Goal: Transaction & Acquisition: Purchase product/service

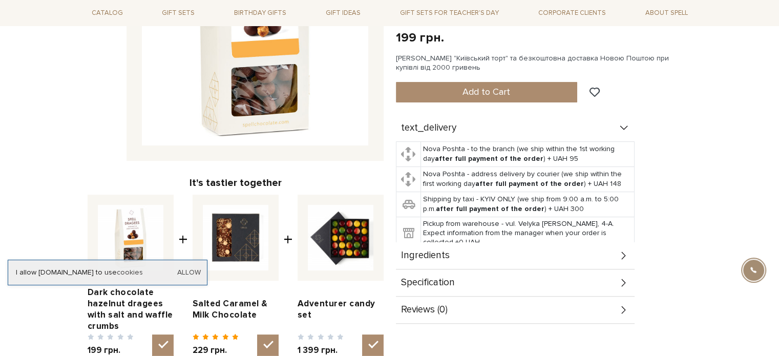
scroll to position [256, 0]
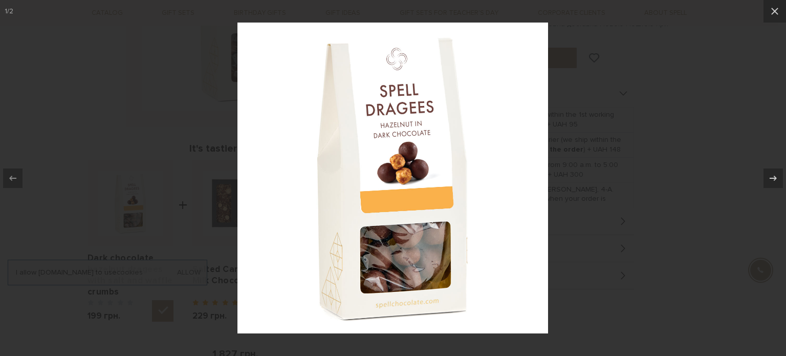
click at [694, 118] on div at bounding box center [393, 178] width 786 height 356
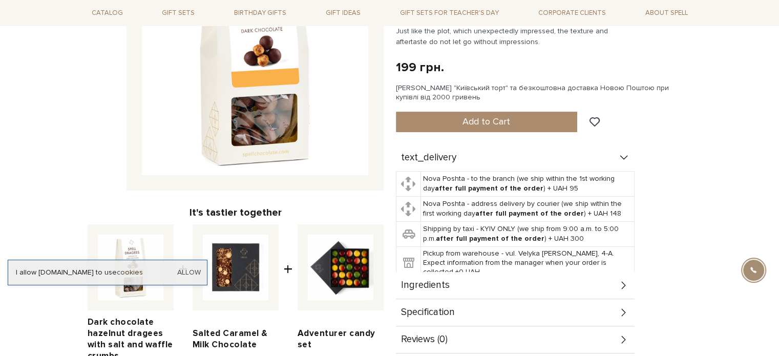
scroll to position [51, 0]
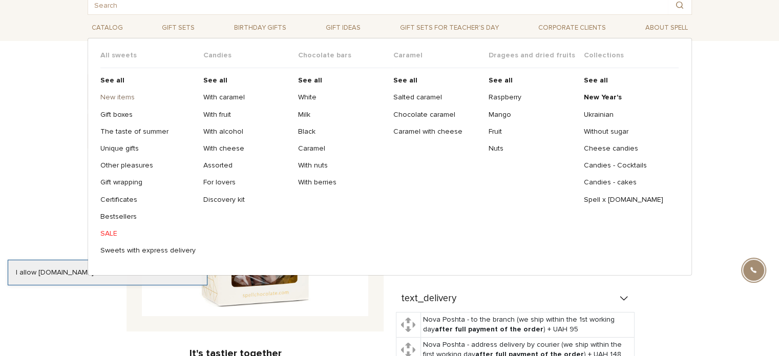
click at [119, 98] on link "New items" at bounding box center [147, 97] width 95 height 9
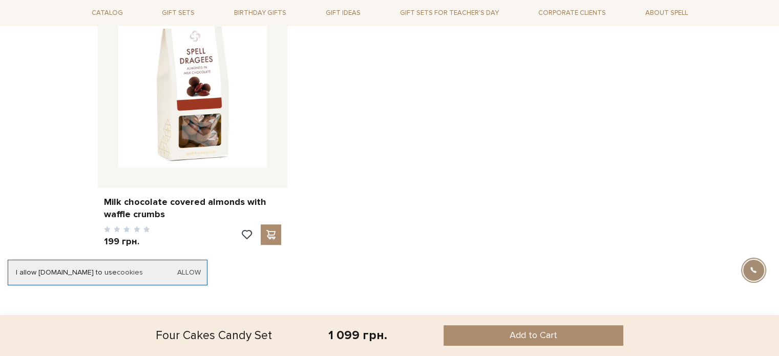
scroll to position [768, 0]
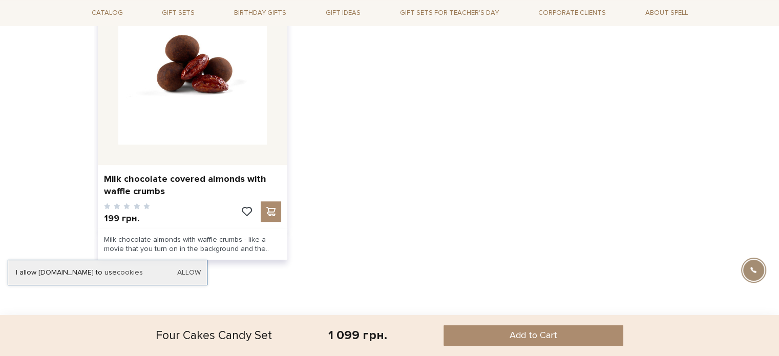
click at [211, 111] on img at bounding box center [192, 70] width 148 height 148
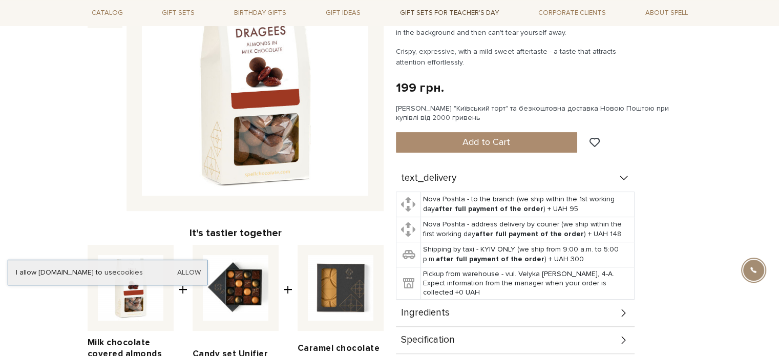
scroll to position [154, 0]
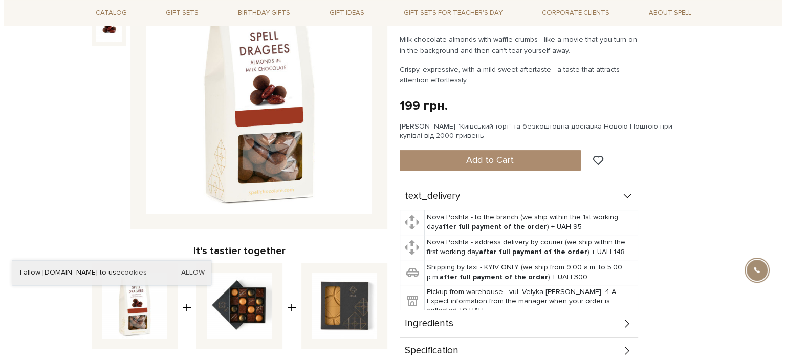
scroll to position [102, 0]
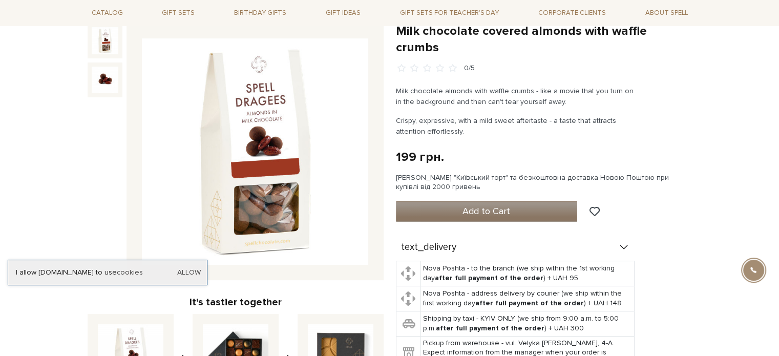
click at [543, 201] on button "Add to Cart" at bounding box center [487, 211] width 182 height 20
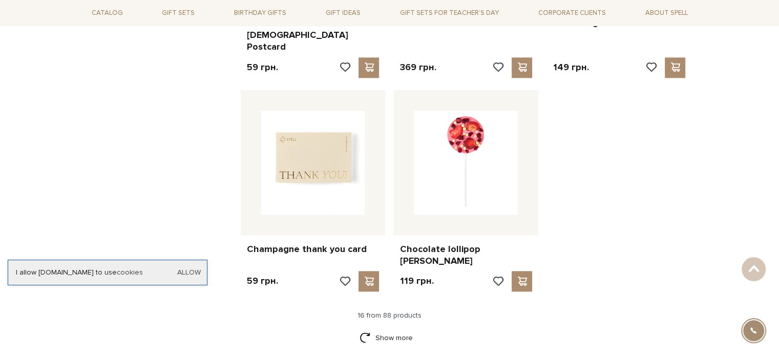
scroll to position [1178, 0]
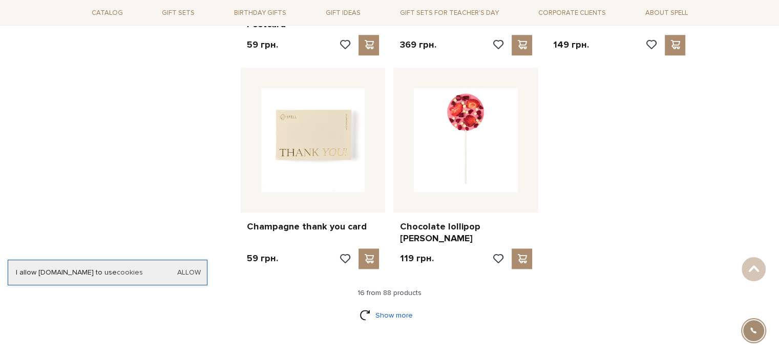
click at [391, 306] on link "Show more" at bounding box center [389, 315] width 60 height 18
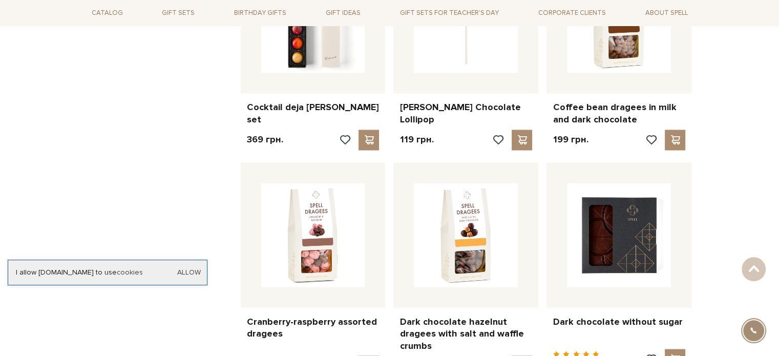
scroll to position [1741, 0]
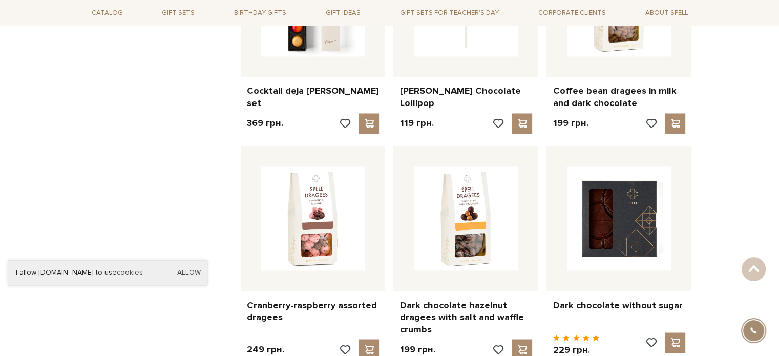
drag, startPoint x: 306, startPoint y: 200, endPoint x: 158, endPoint y: 202, distance: 147.5
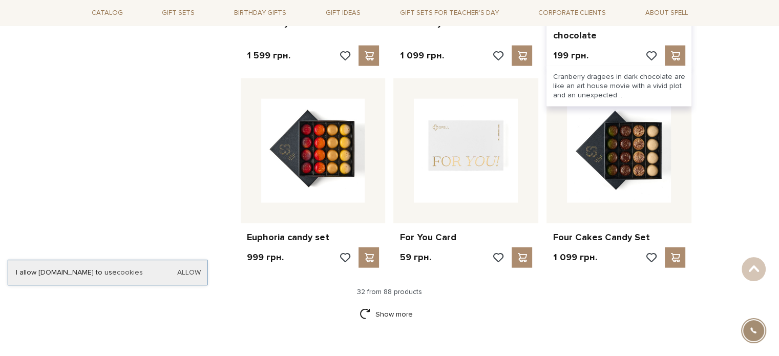
scroll to position [2253, 0]
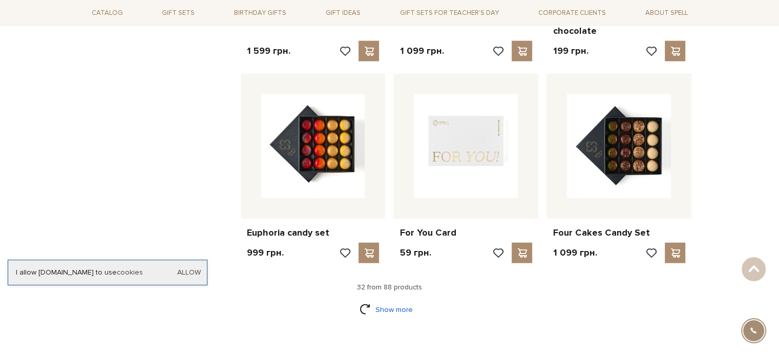
click at [389, 301] on link "Show more" at bounding box center [389, 310] width 60 height 18
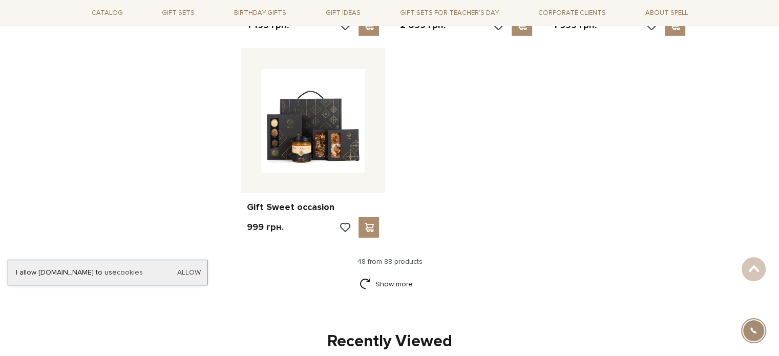
scroll to position [3533, 0]
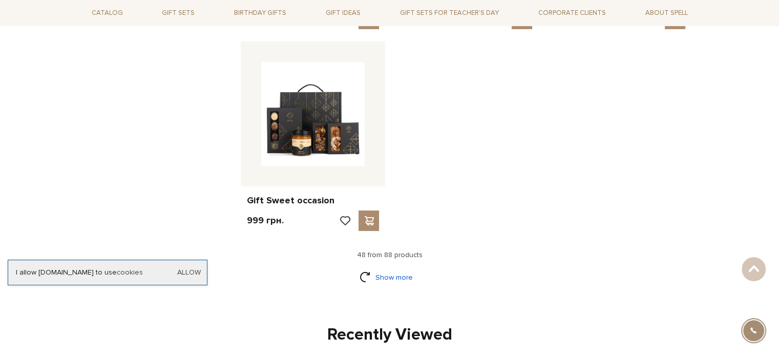
click at [395, 268] on link "Show more" at bounding box center [389, 277] width 60 height 18
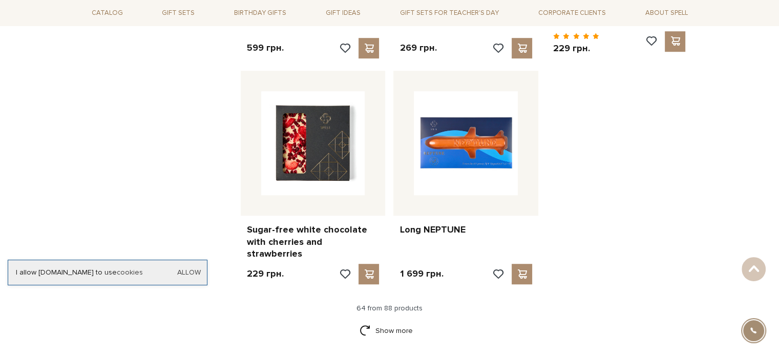
scroll to position [4608, 0]
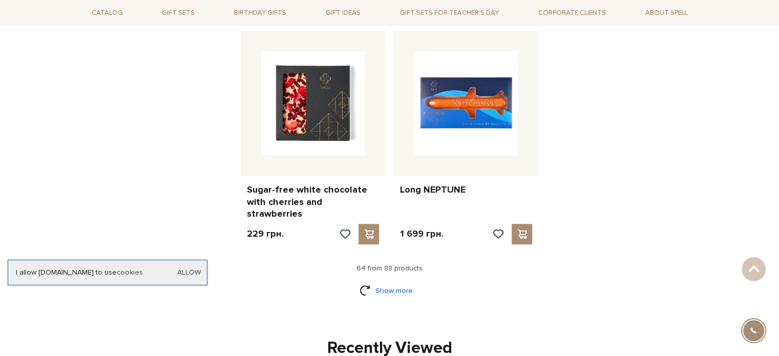
click at [375, 282] on link "Show more" at bounding box center [389, 291] width 60 height 18
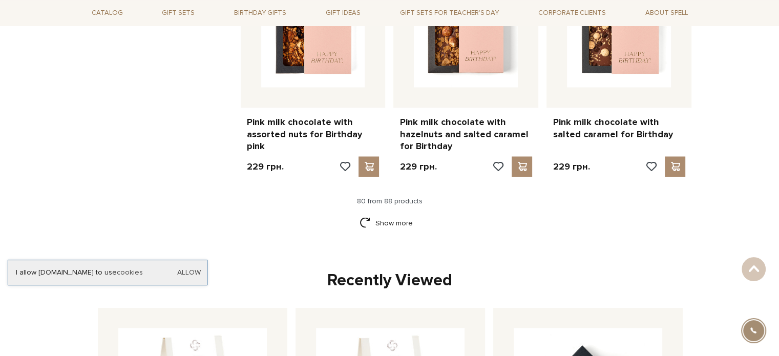
scroll to position [5785, 0]
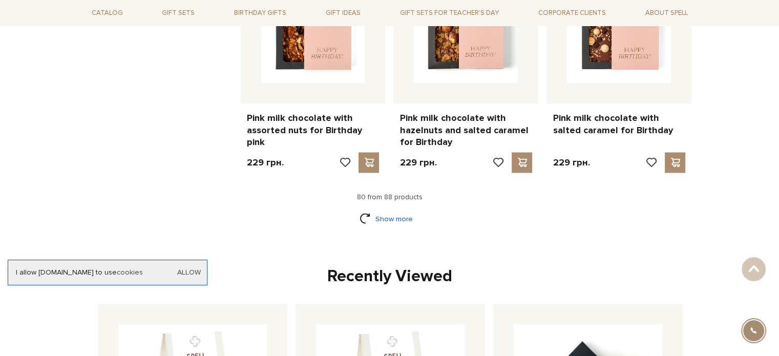
click at [381, 209] on link "Show more" at bounding box center [389, 218] width 60 height 18
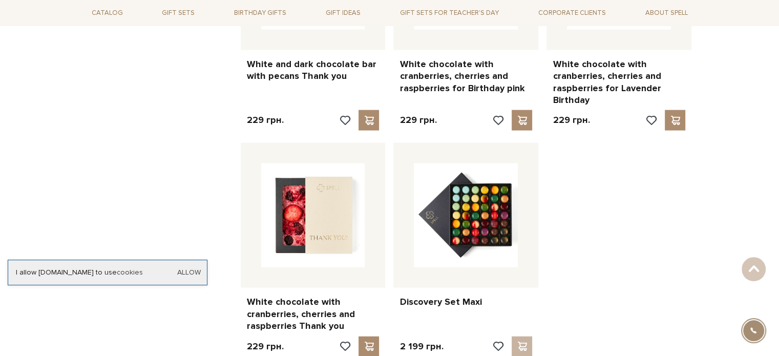
scroll to position [6297, 0]
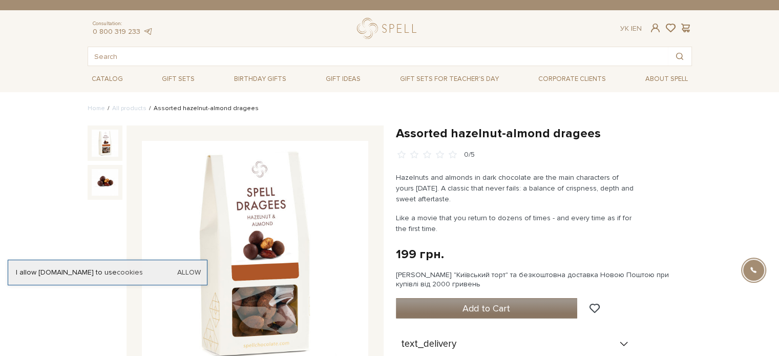
click at [461, 306] on button "Add to Cart" at bounding box center [487, 308] width 182 height 20
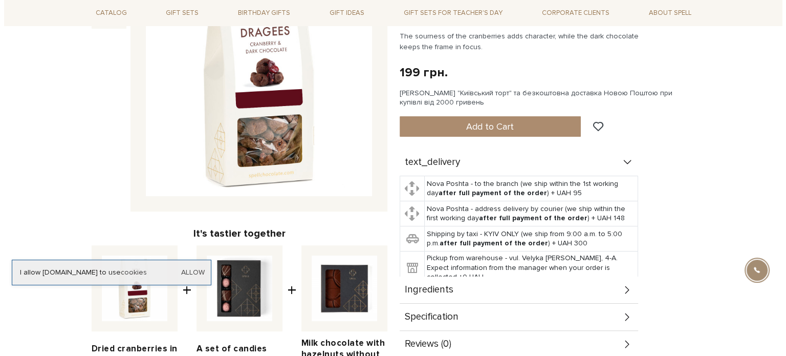
scroll to position [102, 0]
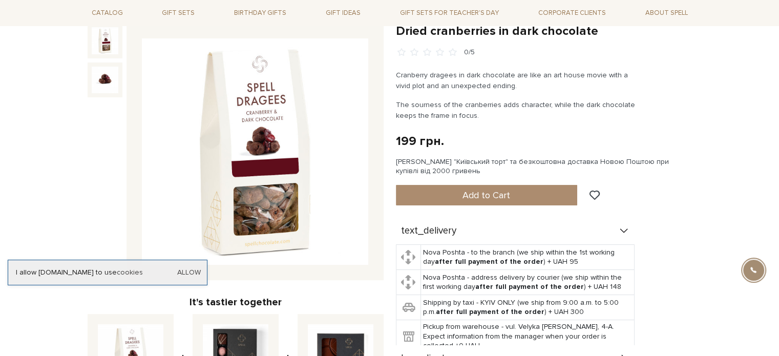
drag, startPoint x: 457, startPoint y: 191, endPoint x: 291, endPoint y: 194, distance: 165.4
click at [457, 190] on button "Add to Cart" at bounding box center [487, 195] width 182 height 20
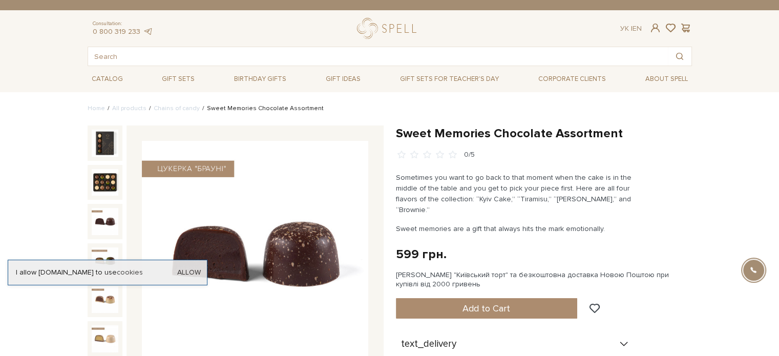
click at [107, 225] on img at bounding box center [105, 221] width 27 height 27
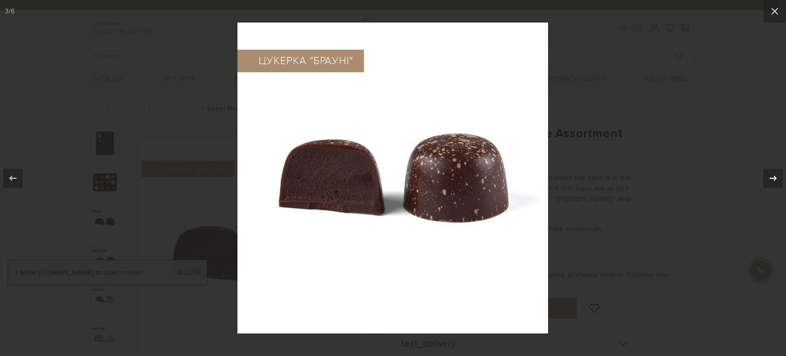
click at [778, 176] on icon at bounding box center [773, 178] width 12 height 12
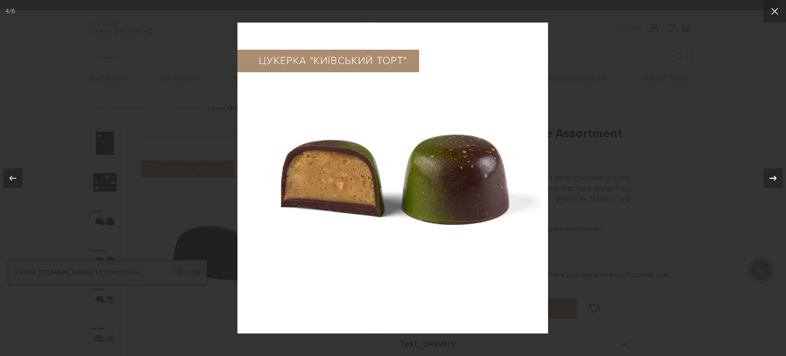
click at [778, 176] on icon at bounding box center [773, 178] width 12 height 12
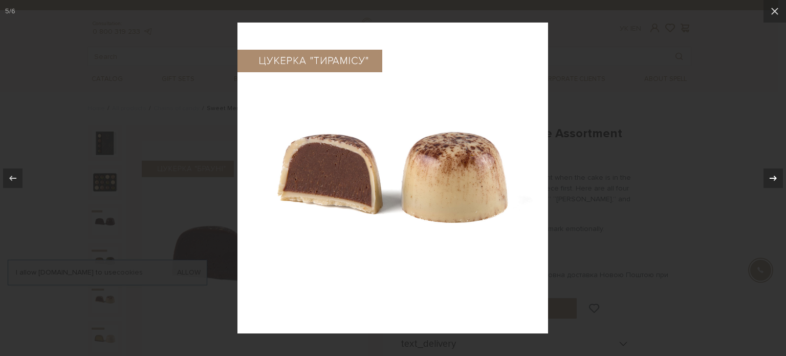
click at [777, 176] on icon at bounding box center [773, 178] width 12 height 12
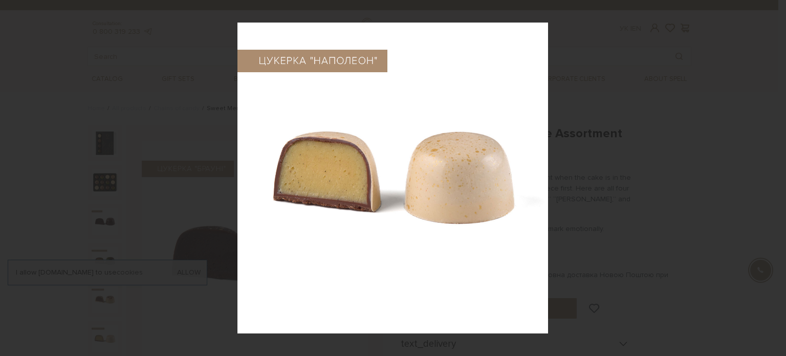
click at [777, 176] on div "6 / 6" at bounding box center [393, 178] width 786 height 356
click at [777, 14] on icon at bounding box center [775, 11] width 7 height 7
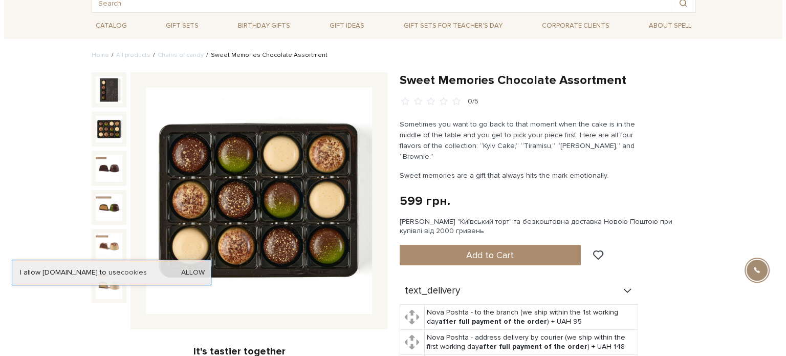
scroll to position [51, 0]
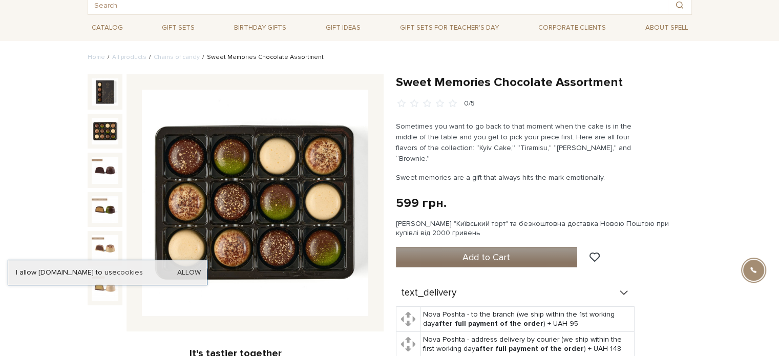
click at [548, 247] on button "Add to Cart" at bounding box center [487, 257] width 182 height 20
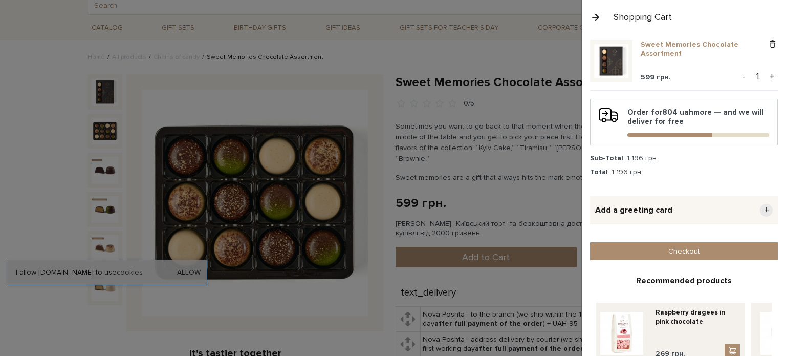
scroll to position [241, 0]
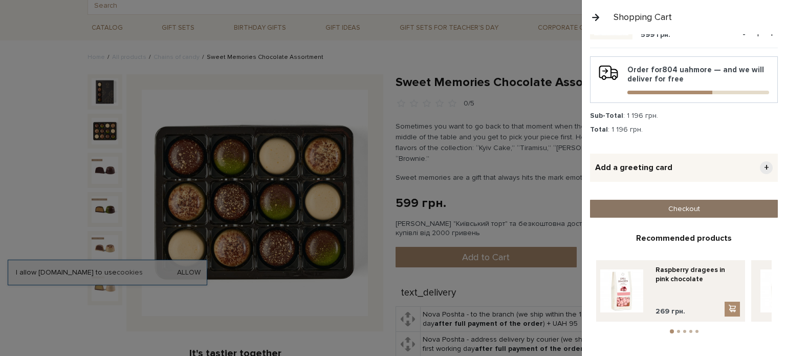
click at [668, 208] on link "Checkout" at bounding box center [684, 209] width 188 height 18
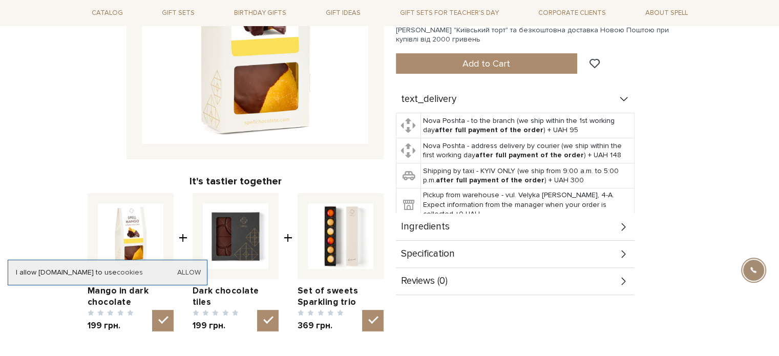
scroll to position [205, 0]
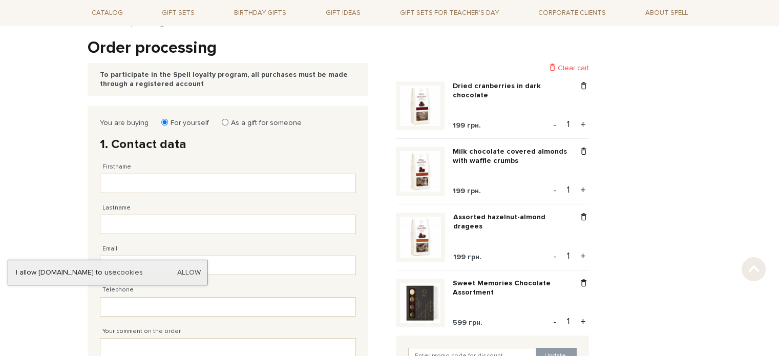
scroll to position [102, 0]
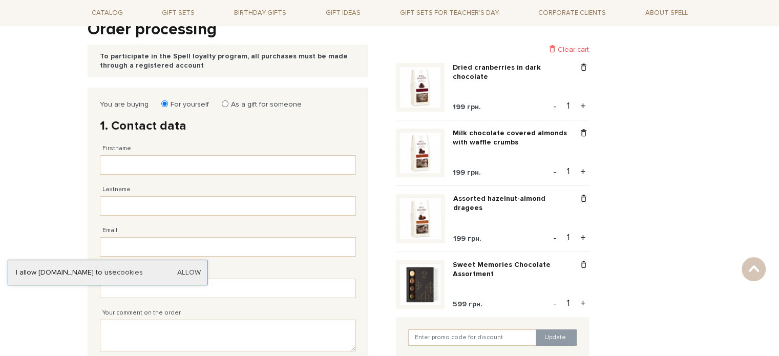
click at [414, 291] on img at bounding box center [420, 284] width 40 height 40
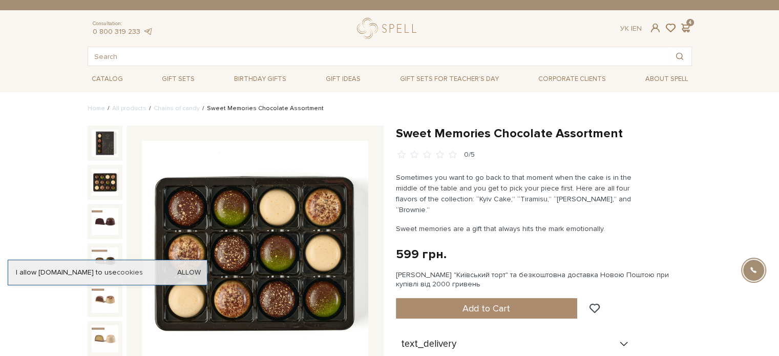
click at [100, 186] on img at bounding box center [105, 182] width 27 height 27
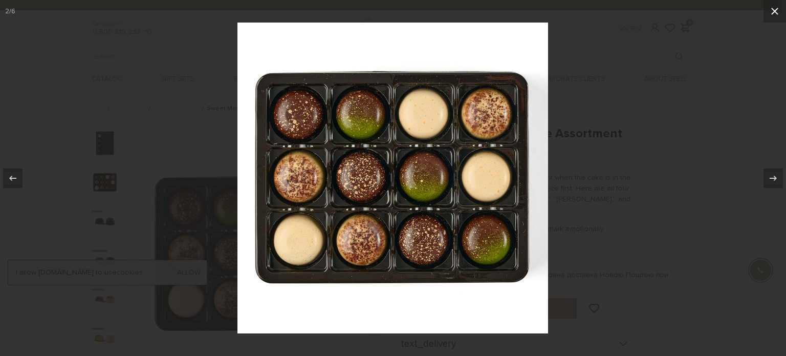
click at [774, 12] on icon at bounding box center [775, 11] width 7 height 7
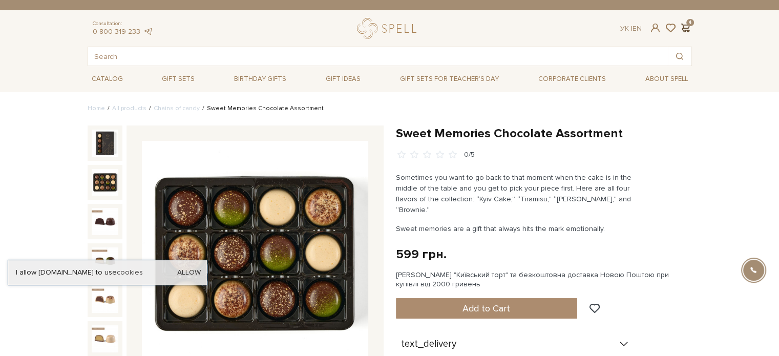
click at [679, 30] on span at bounding box center [685, 28] width 12 height 11
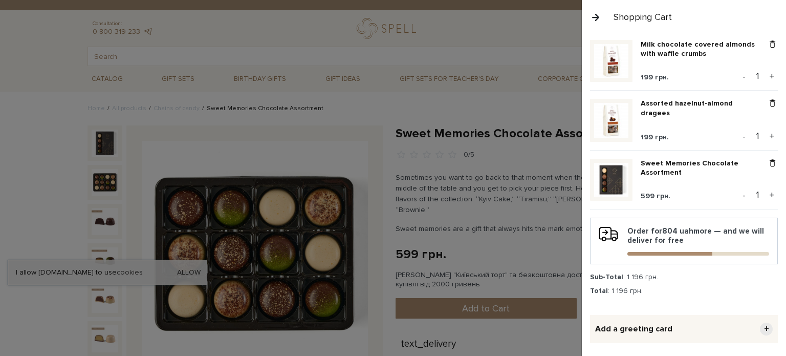
scroll to position [102, 0]
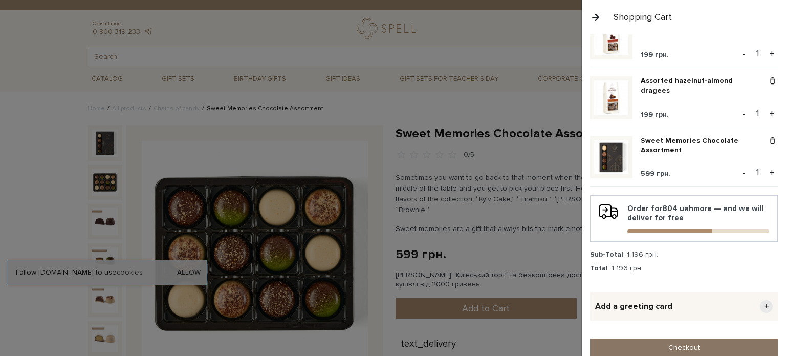
click at [668, 340] on link "Checkout" at bounding box center [684, 347] width 188 height 18
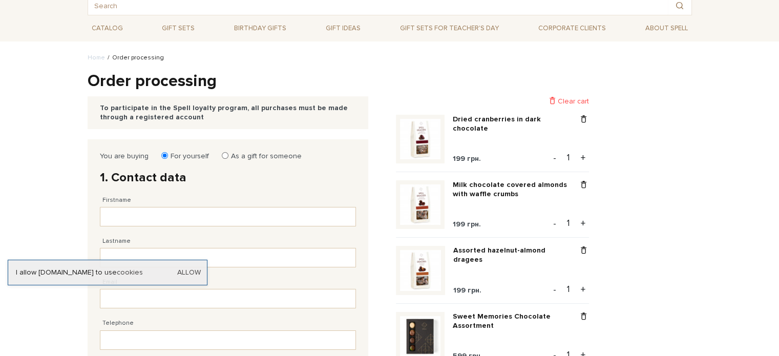
scroll to position [51, 0]
click at [217, 215] on input "Firstname" at bounding box center [228, 215] width 256 height 19
type input "Kateryna"
type input "Novik"
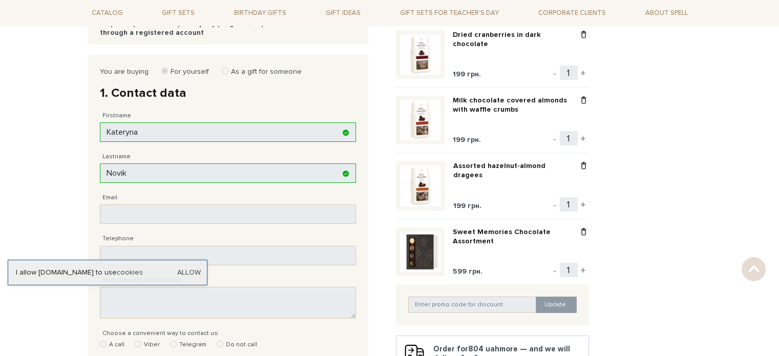
scroll to position [154, 0]
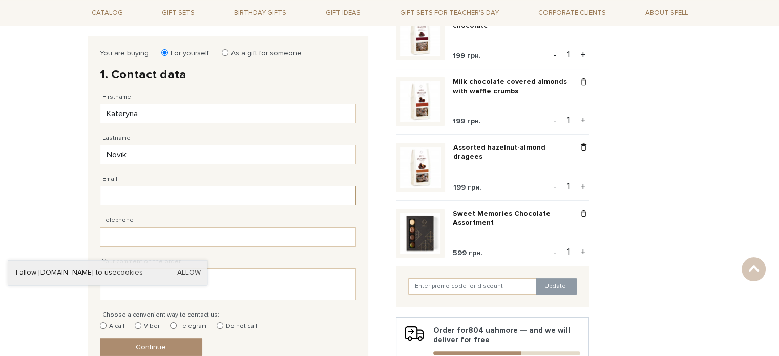
click at [149, 199] on input "Email" at bounding box center [228, 195] width 256 height 19
type input "[EMAIL_ADDRESS][DOMAIN_NAME]"
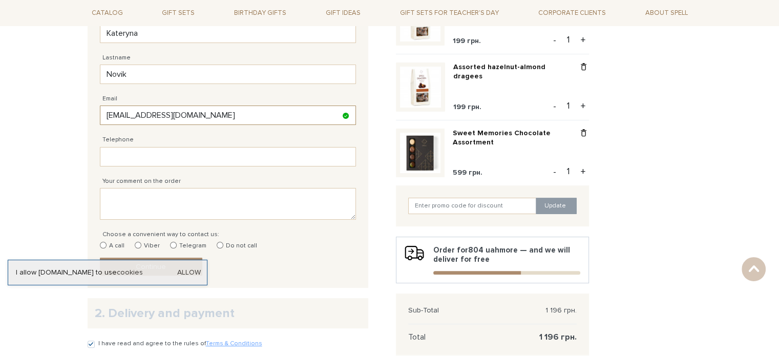
scroll to position [256, 0]
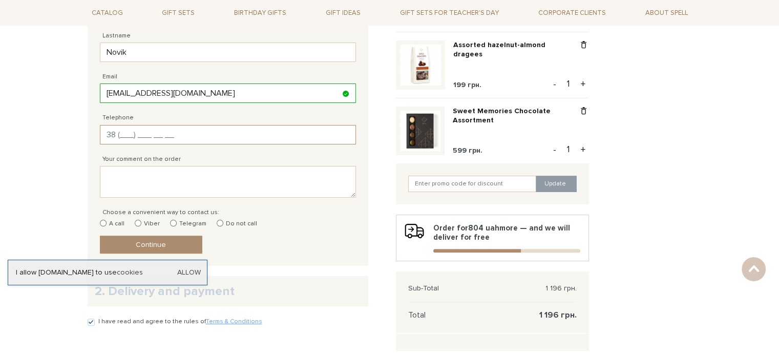
click at [172, 125] on input "Telephone" at bounding box center [228, 134] width 256 height 19
type input "[PHONE_NUMBER]"
type input "KDV"
type input "[PHONE_NUMBER]"
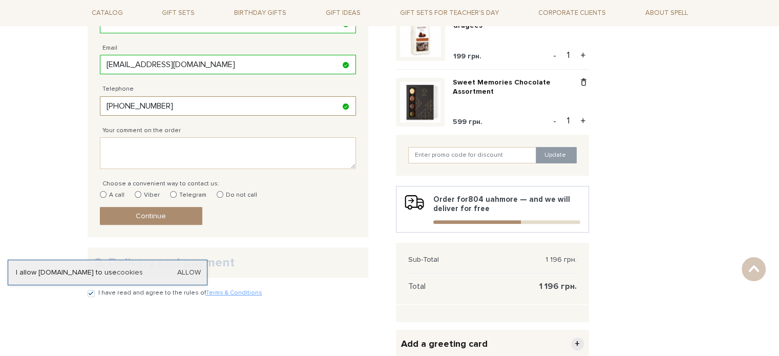
scroll to position [307, 0]
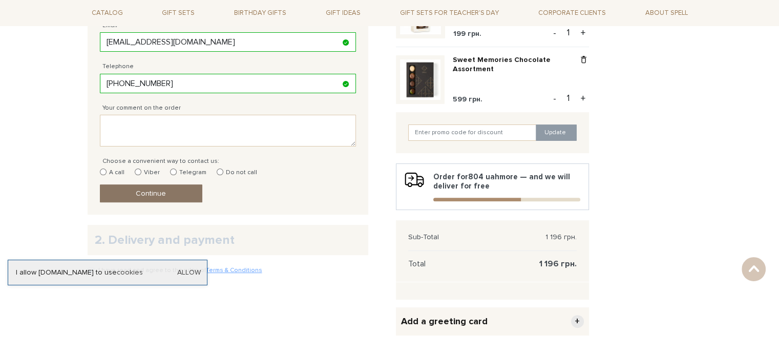
click at [186, 192] on link "Continue" at bounding box center [151, 193] width 102 height 18
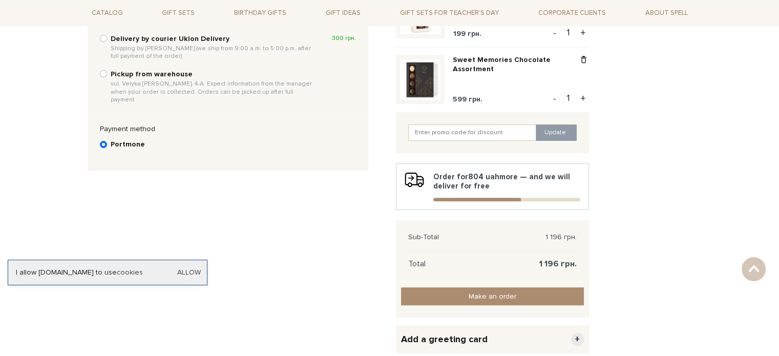
scroll to position [190, 0]
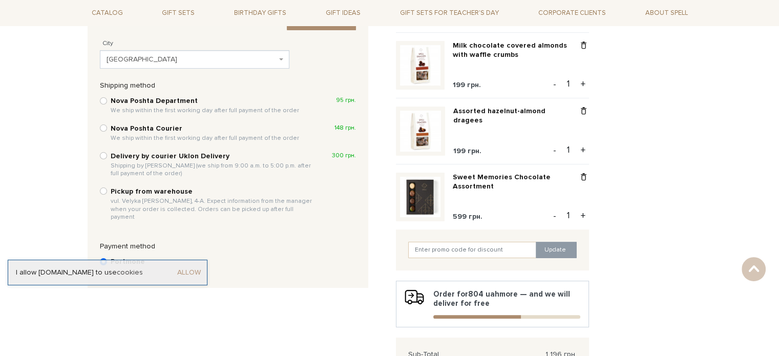
click at [199, 274] on link "Allow" at bounding box center [189, 272] width 24 height 9
